Goal: Obtain resource: Download file/media

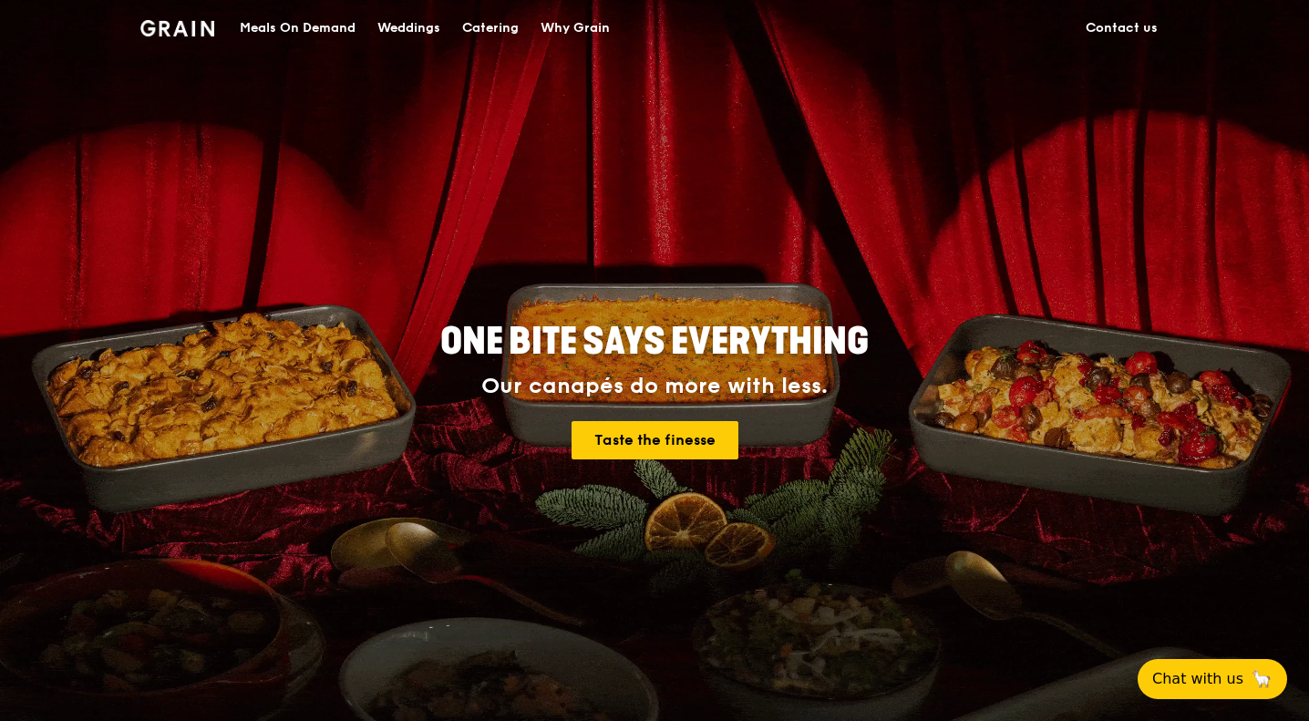
drag, startPoint x: 549, startPoint y: 407, endPoint x: 387, endPoint y: 332, distance: 179.0
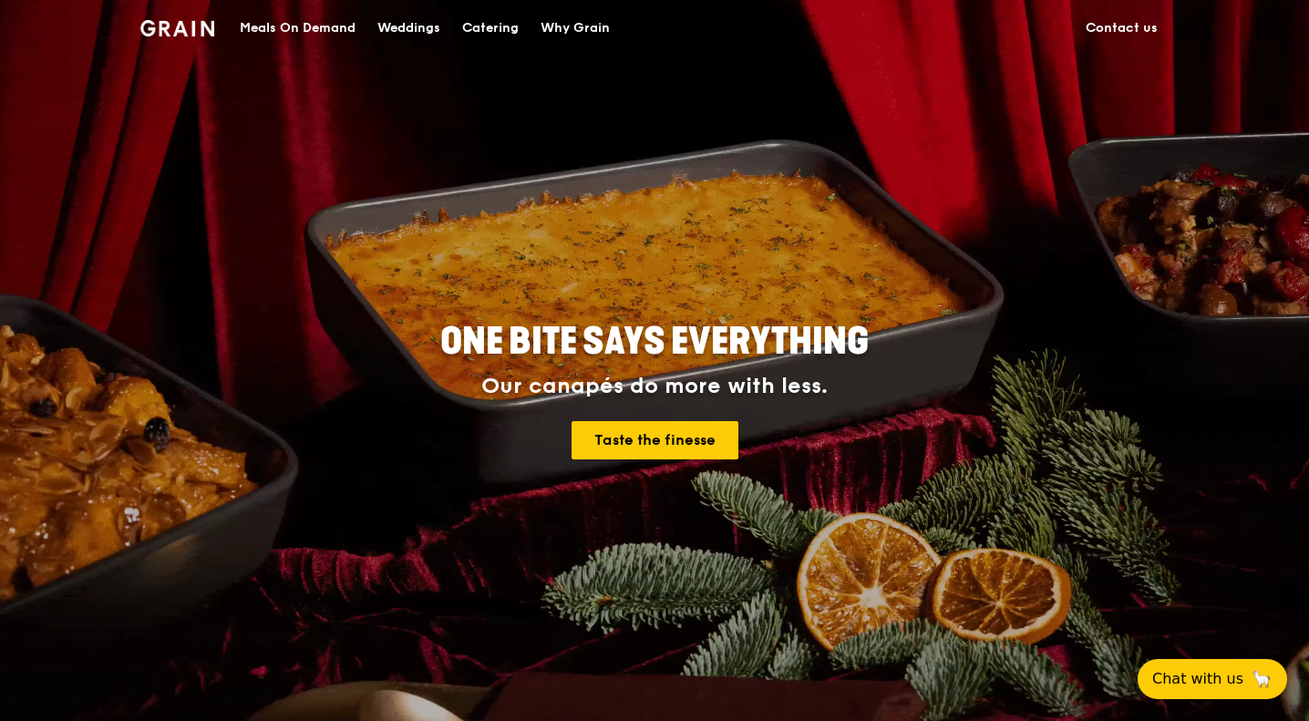
click at [384, 333] on h2 "ONE BITE SAYS EVERYTHING" at bounding box center [654, 341] width 820 height 49
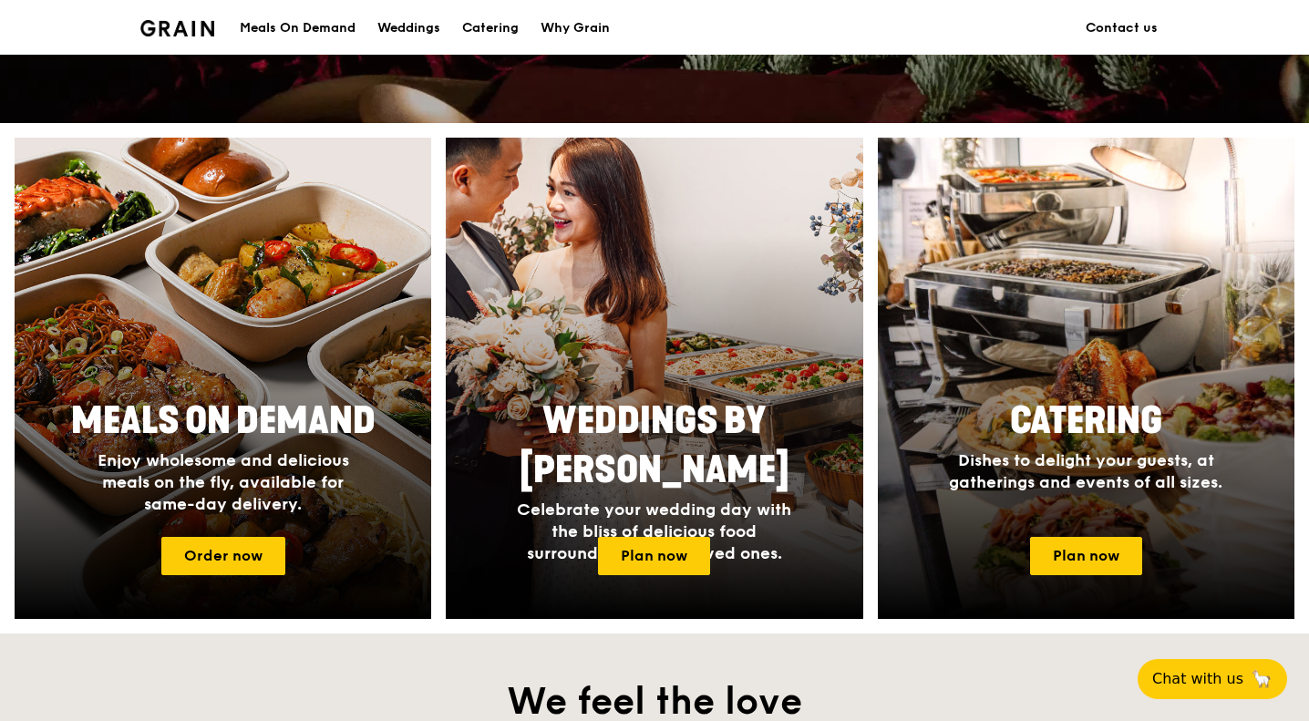
scroll to position [628, 0]
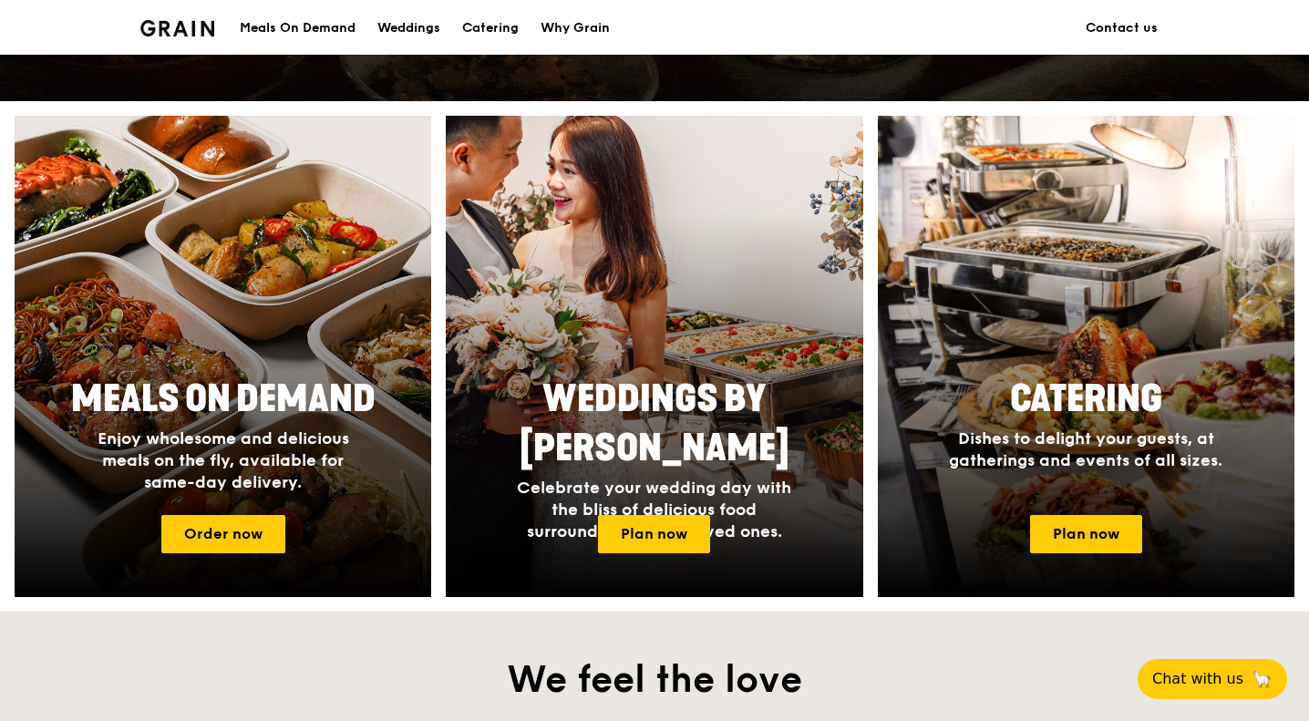
click at [1208, 461] on span "Dishes to delight your guests, at gatherings and events of all sizes." at bounding box center [1085, 449] width 273 height 42
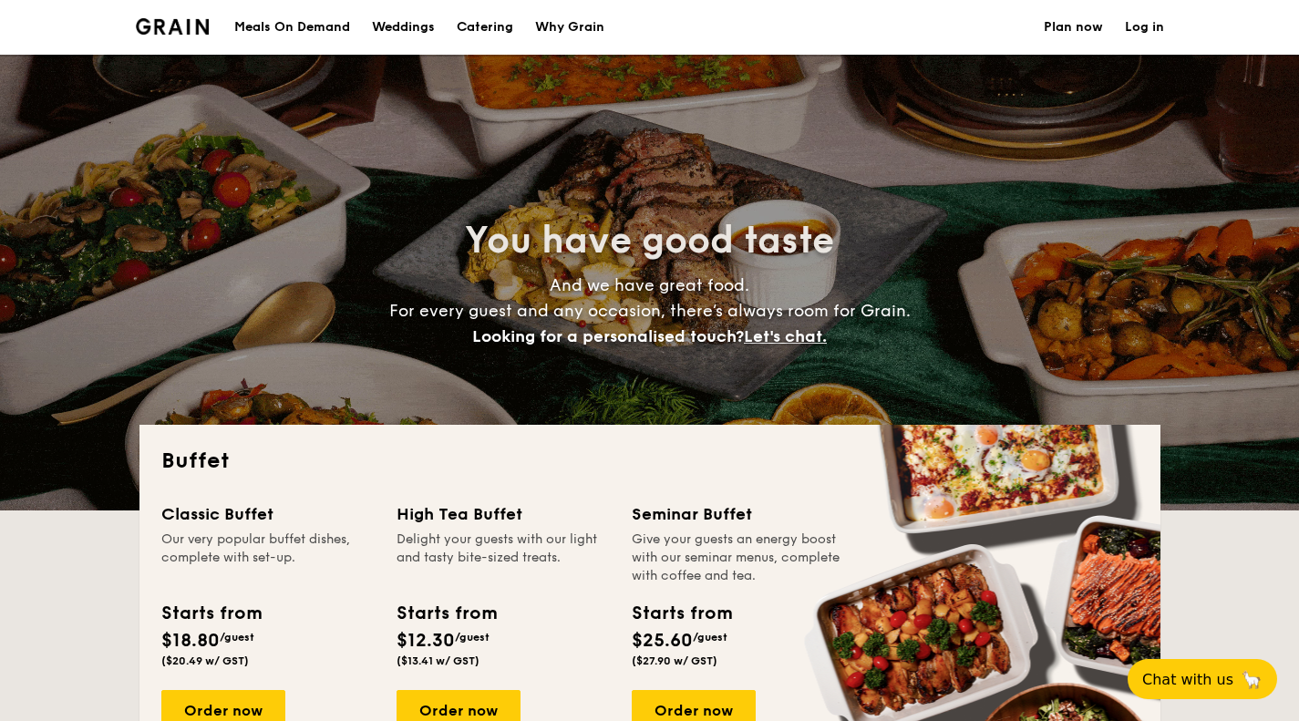
select select
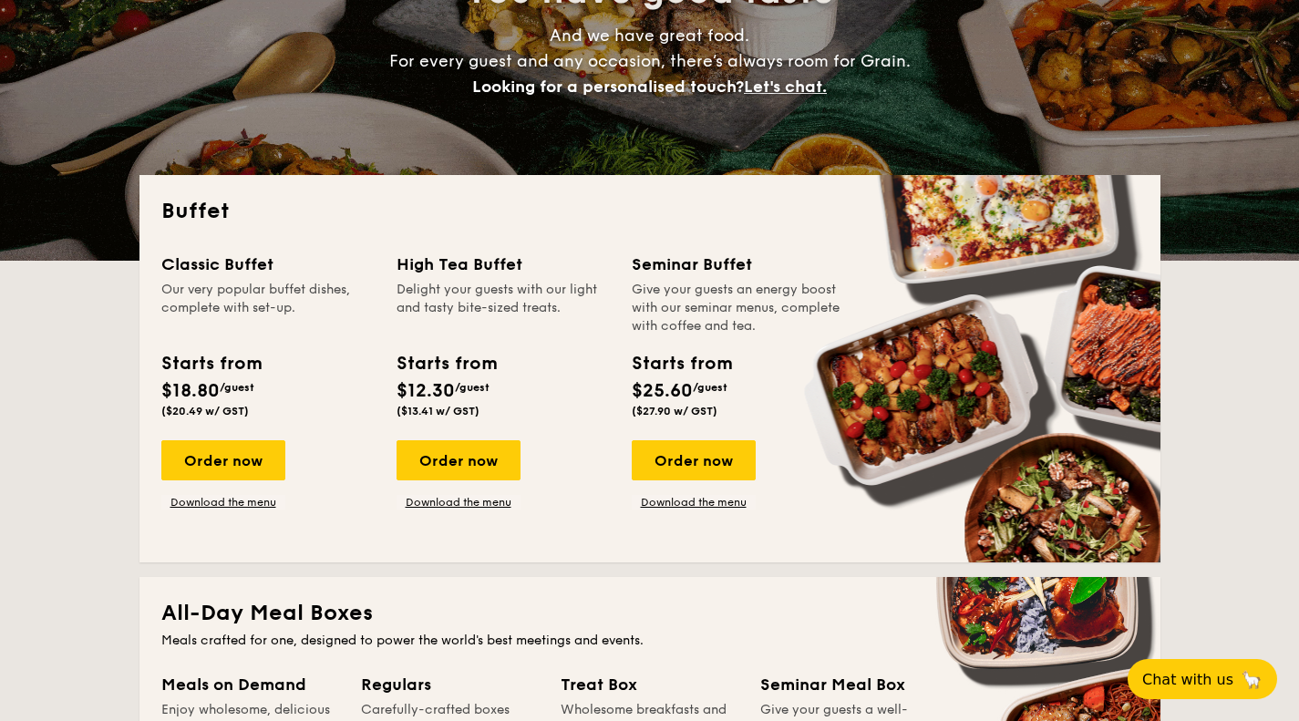
scroll to position [259, 0]
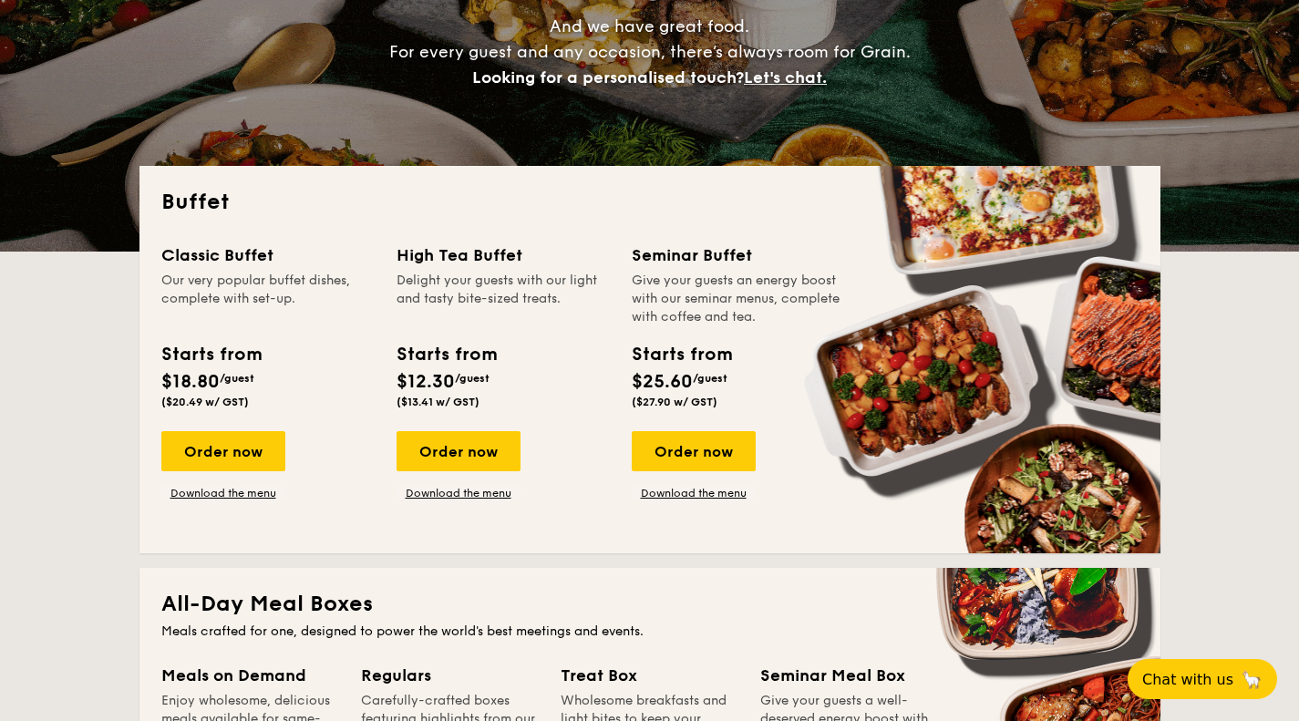
drag, startPoint x: 665, startPoint y: 274, endPoint x: 792, endPoint y: 314, distance: 133.8
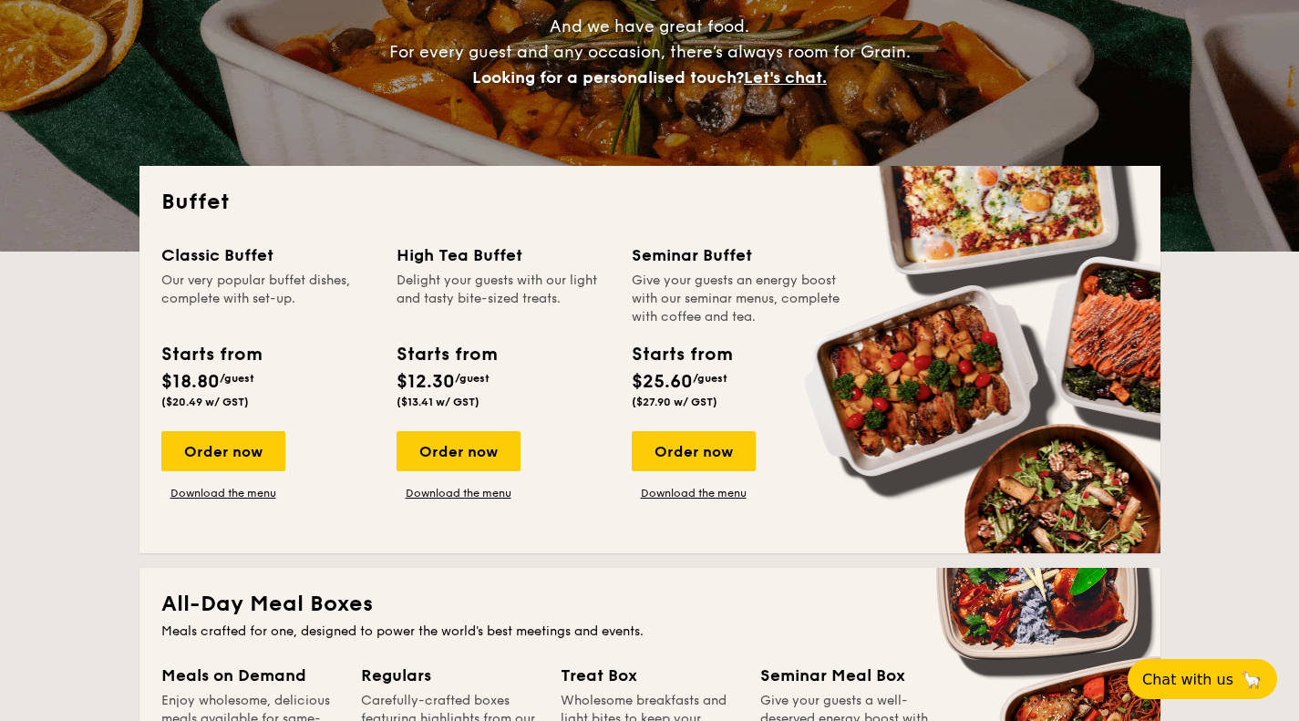
click at [792, 314] on div "Give your guests an energy boost with our seminar menus, complete with coffee a…" at bounding box center [738, 299] width 213 height 55
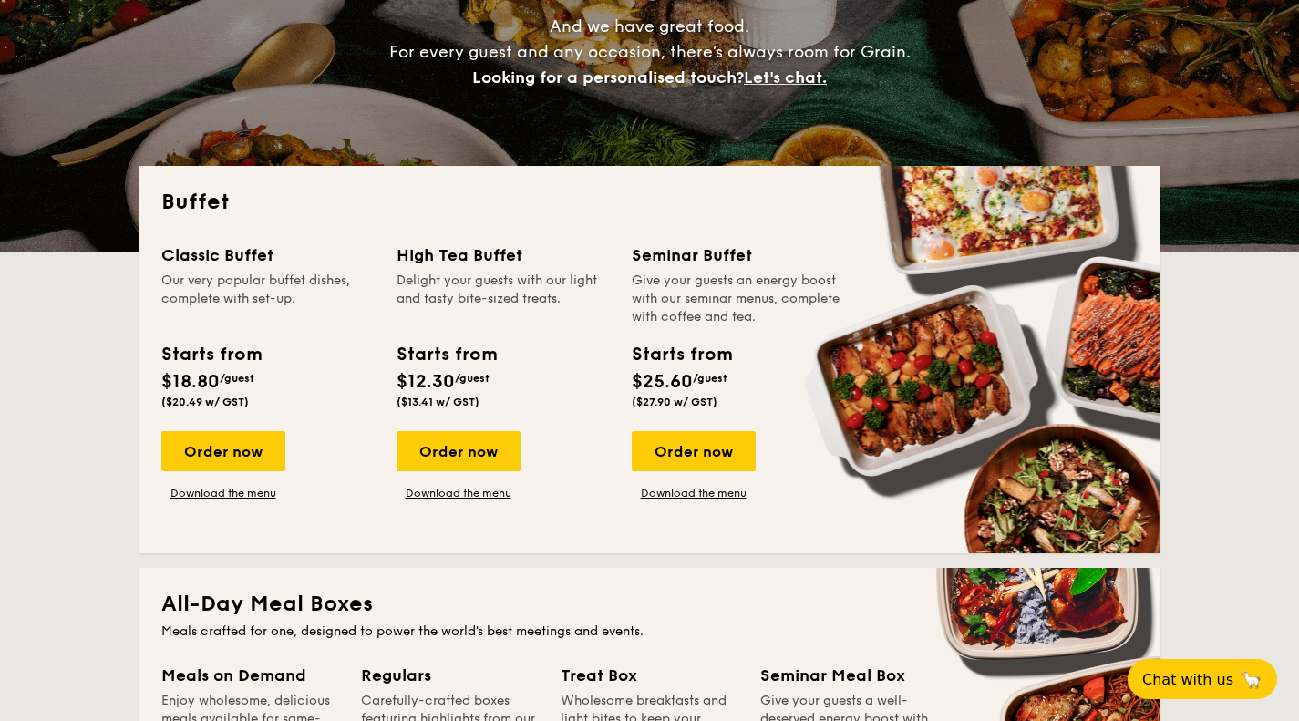
click at [782, 356] on div "Starts from $25.60 /guest ($27.90 w/ GST)" at bounding box center [738, 378] width 228 height 75
click at [697, 493] on link "Download the menu" at bounding box center [694, 493] width 124 height 15
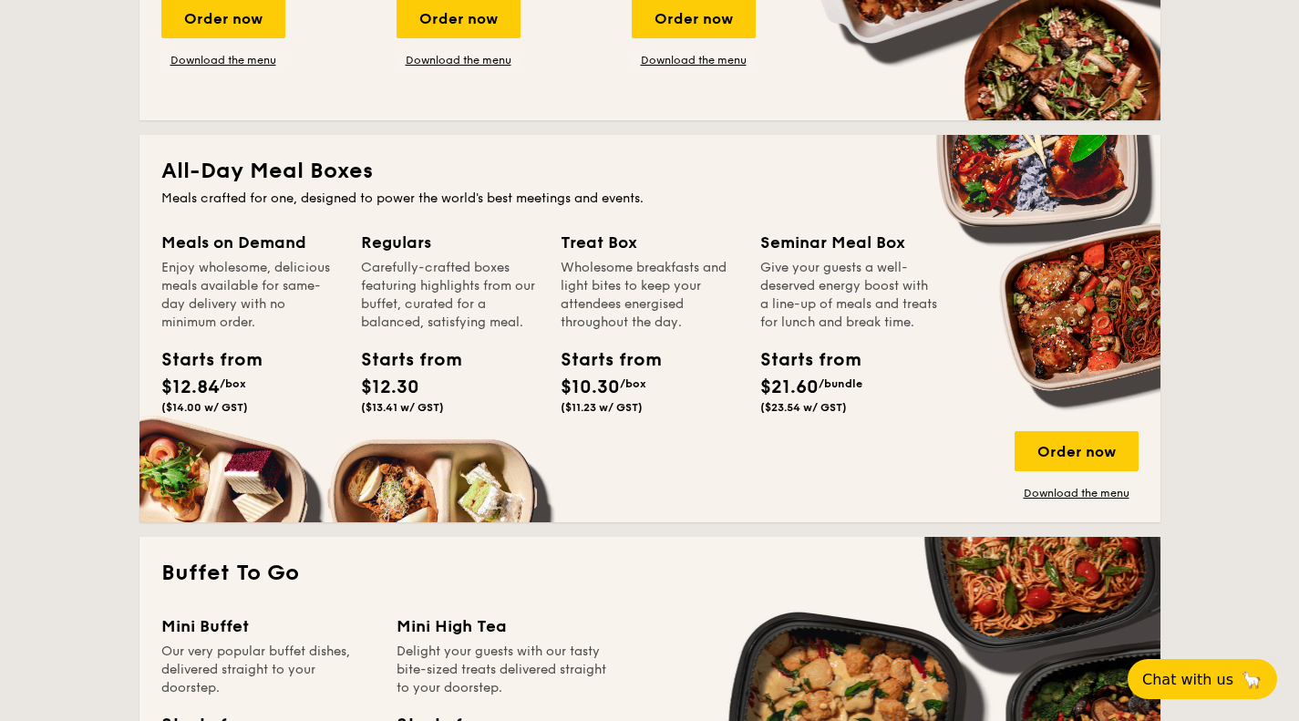
scroll to position [732, 0]
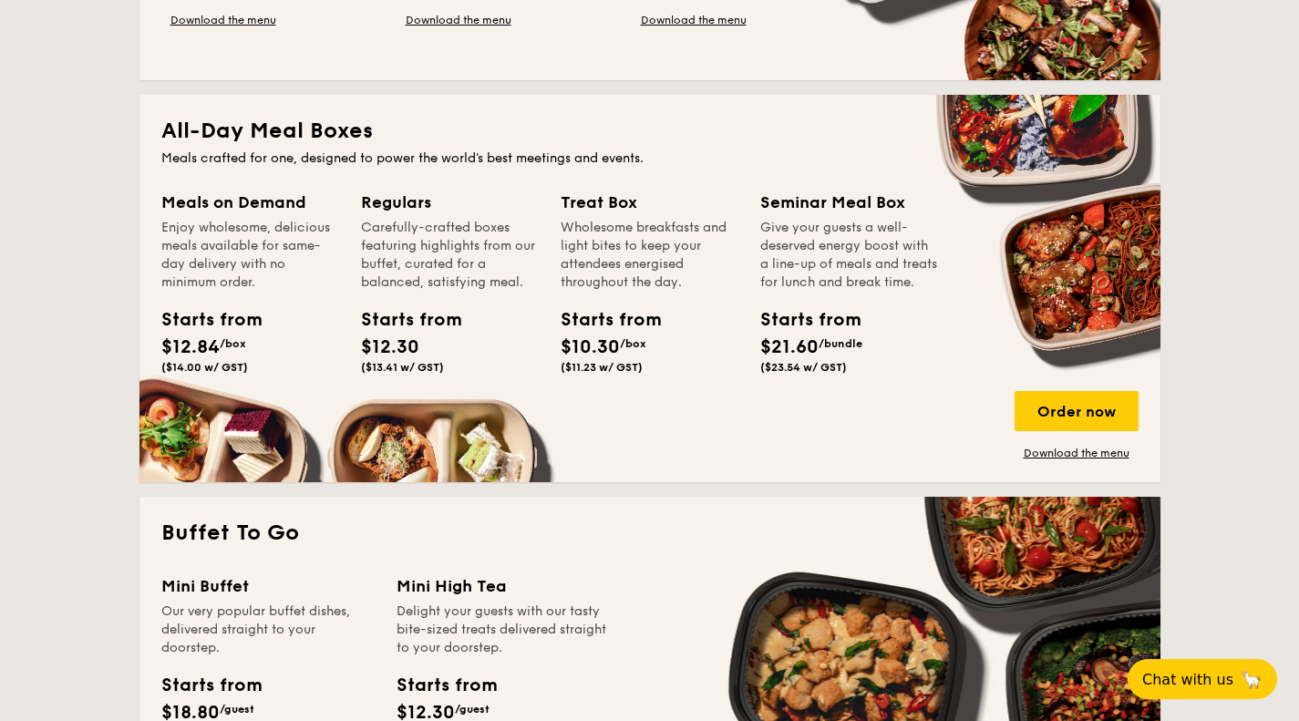
click at [1070, 453] on link "Download the menu" at bounding box center [1077, 453] width 124 height 15
